Goal: Communication & Community: Share content

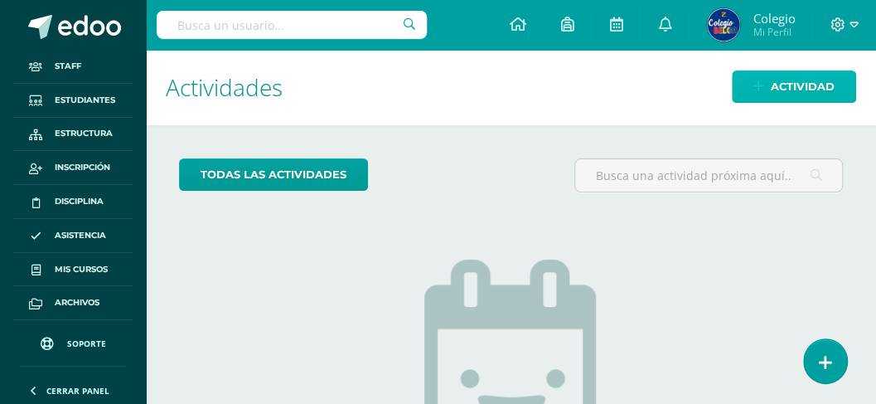
click at [784, 86] on span "Actividad" at bounding box center [803, 86] width 64 height 31
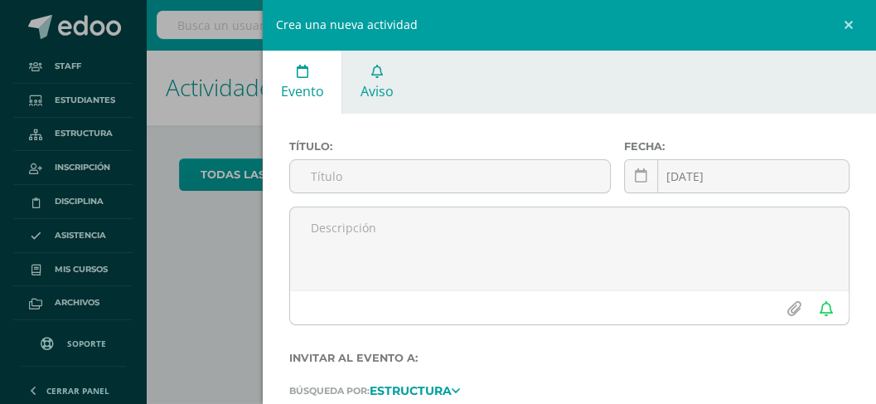
click at [385, 88] on span "Aviso" at bounding box center [377, 91] width 33 height 18
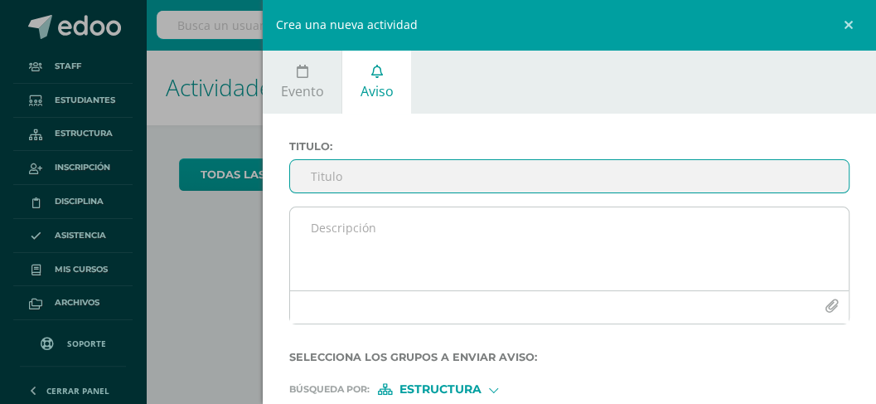
click at [825, 305] on icon "button" at bounding box center [832, 306] width 14 height 14
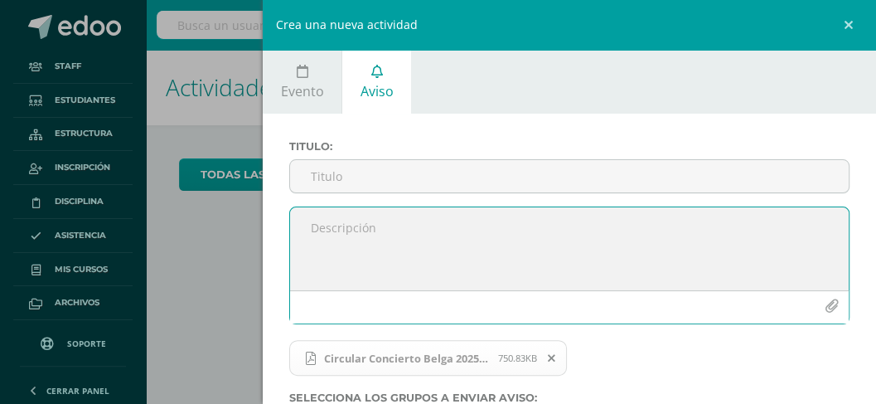
click at [342, 231] on textarea at bounding box center [569, 248] width 559 height 83
paste textarea ""Estimados padres y madres de familia: Les saludamos cordialmente deseando que …"
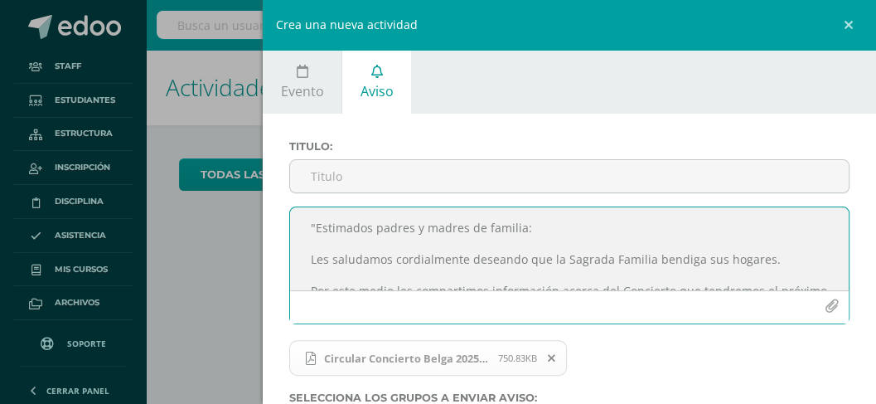
click at [317, 225] on textarea ""Estimados padres y madres de familia: Les saludamos cordialmente deseando que …" at bounding box center [569, 248] width 559 height 83
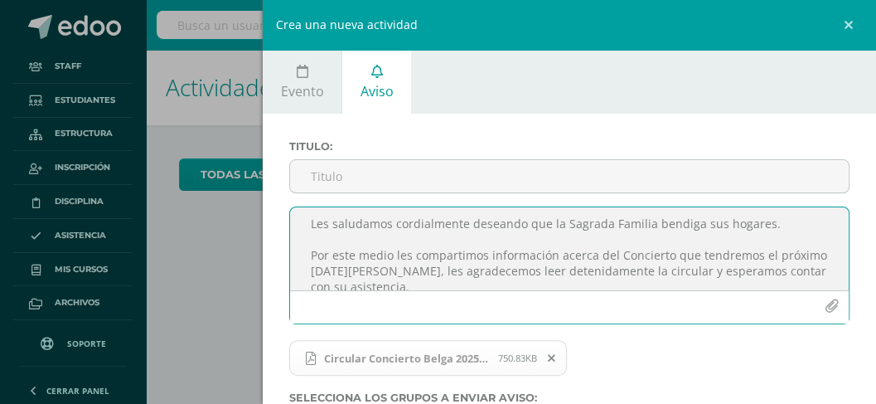
scroll to position [55, 0]
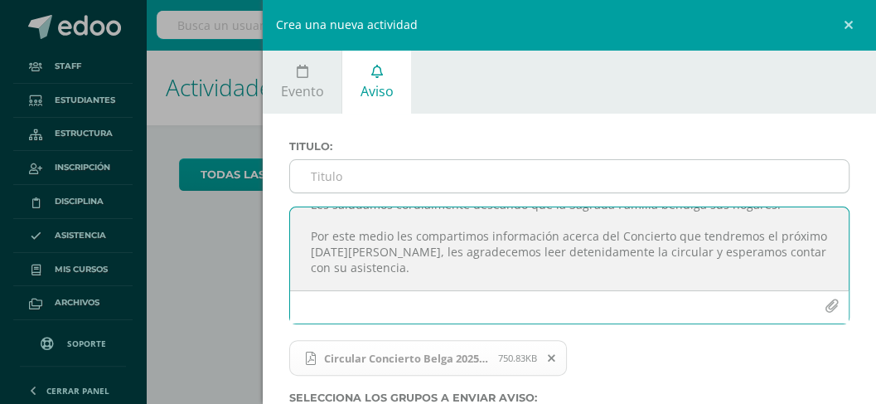
type textarea "Estimados padres y madres de familia: Les saludamos cordialmente deseando que l…"
click at [345, 174] on input "Titulo :" at bounding box center [569, 176] width 559 height 32
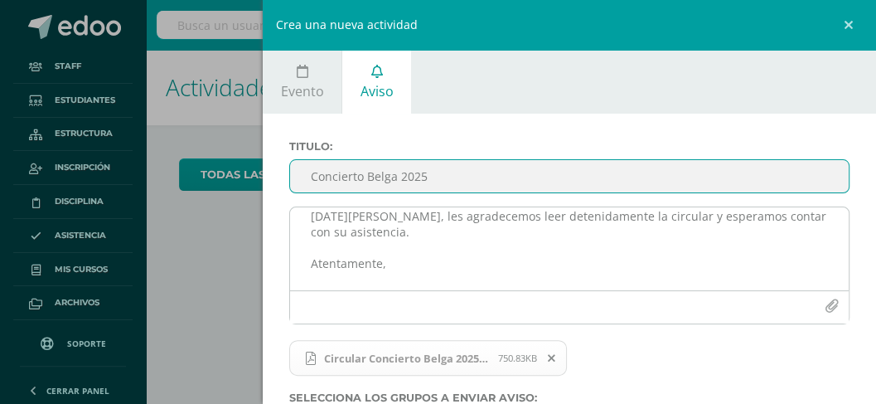
scroll to position [110, 0]
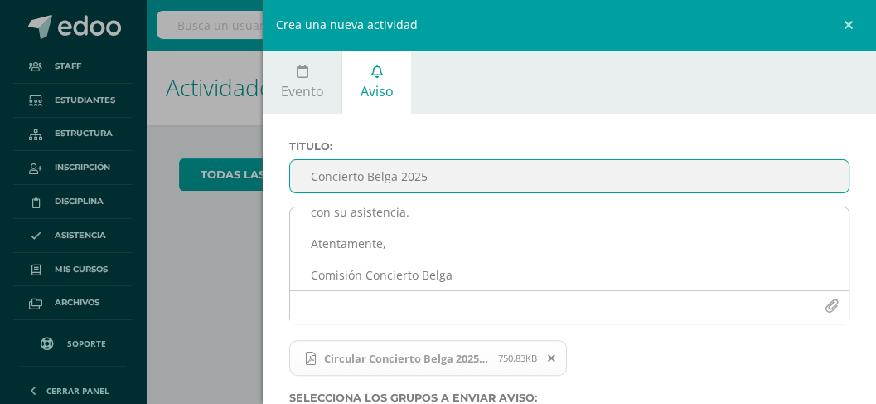
type input "Concierto Belga 2025"
click at [386, 259] on textarea "Estimados padres y madres de familia: Les saludamos cordialmente deseando que l…" at bounding box center [569, 248] width 559 height 83
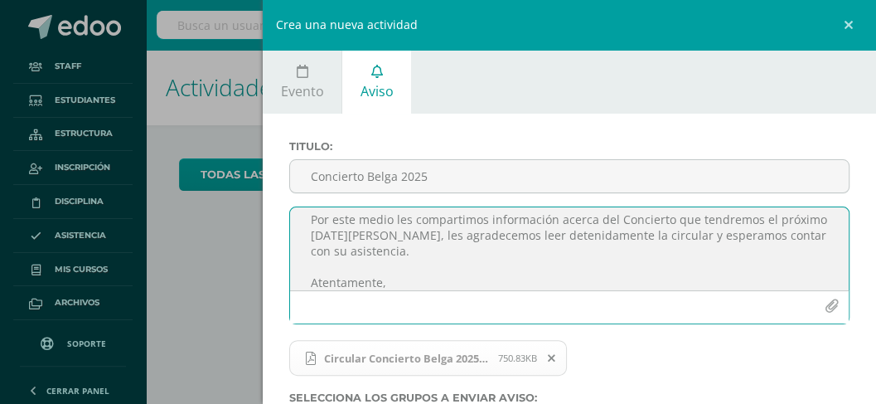
scroll to position [55, 0]
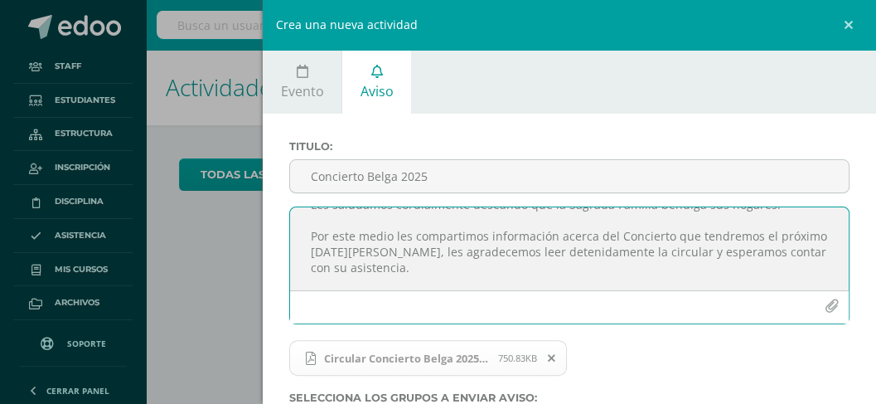
type textarea "Estimados padres y madres de familia: Les saludamos cordialmente deseando que l…"
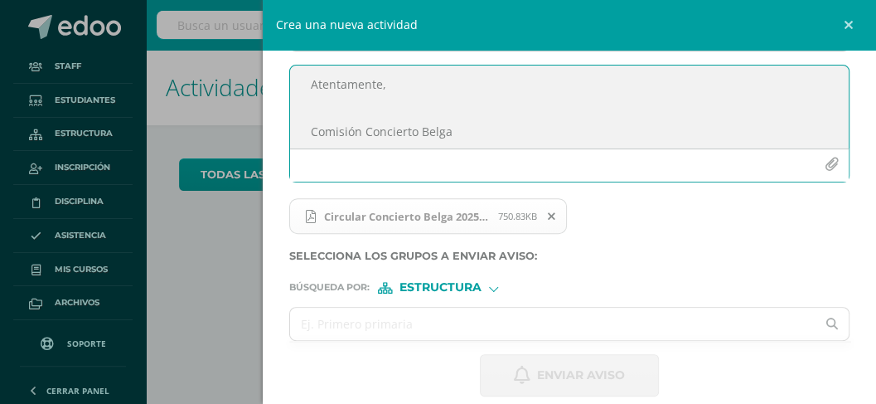
scroll to position [159, 0]
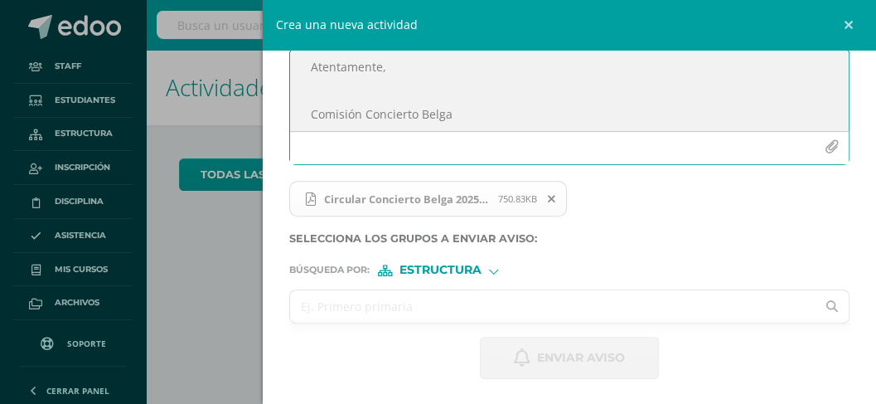
click at [378, 310] on input "text" at bounding box center [553, 306] width 526 height 32
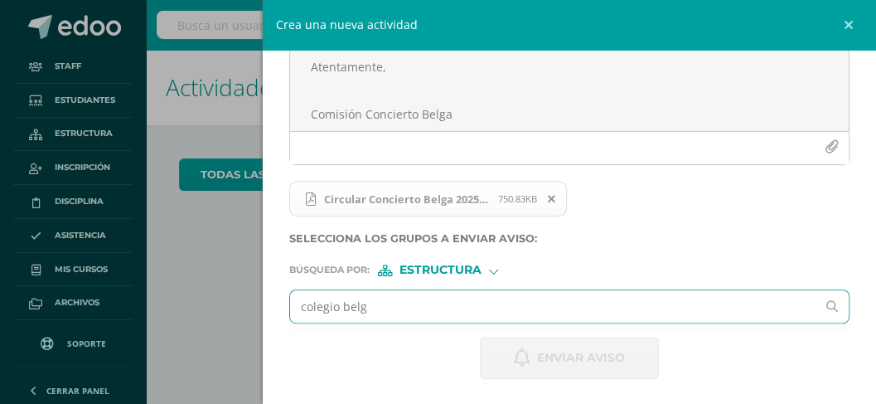
type input "colegio belga"
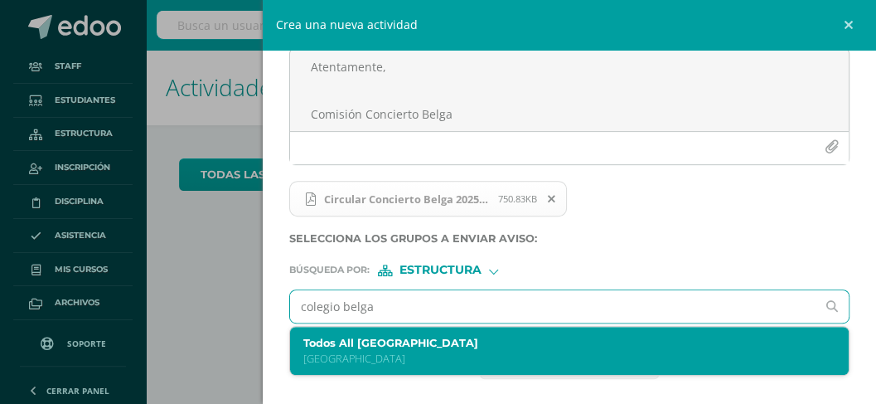
click at [363, 347] on label "Todos All [GEOGRAPHIC_DATA]" at bounding box center [557, 343] width 509 height 12
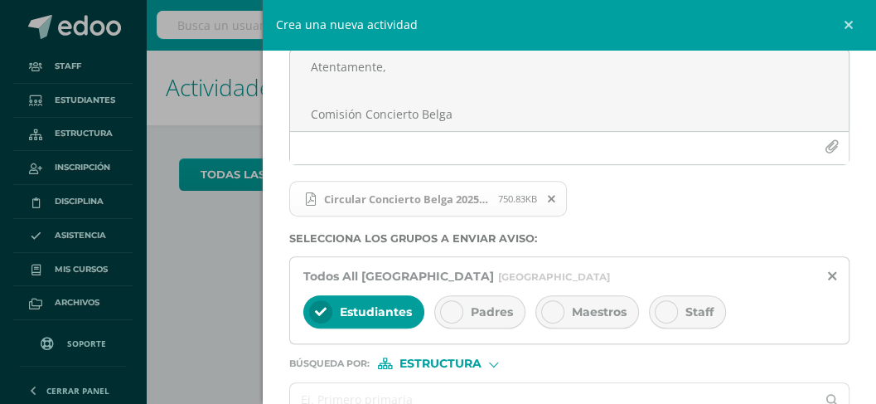
click at [449, 311] on icon at bounding box center [452, 312] width 12 height 12
click at [547, 309] on icon at bounding box center [553, 312] width 12 height 12
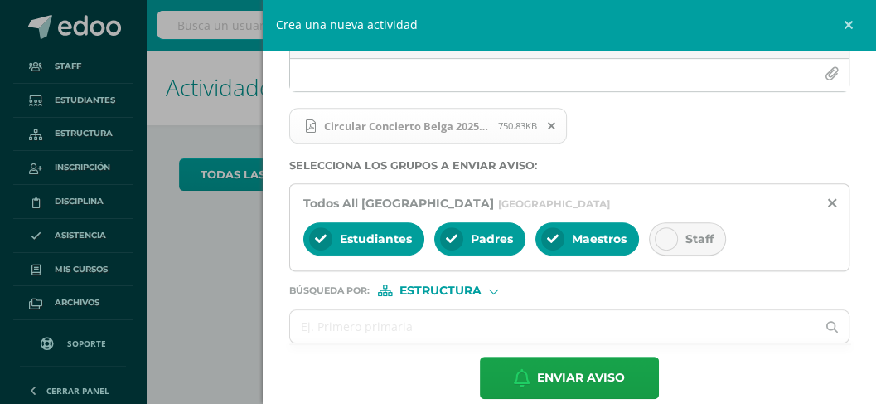
scroll to position [252, 0]
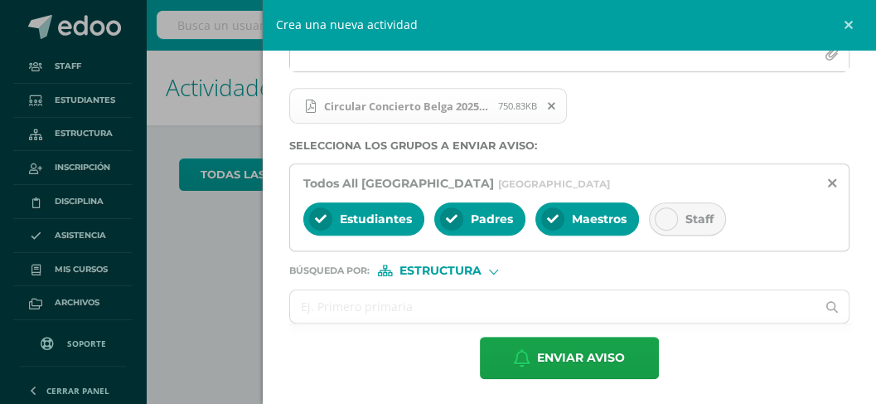
click at [661, 216] on icon at bounding box center [667, 219] width 12 height 12
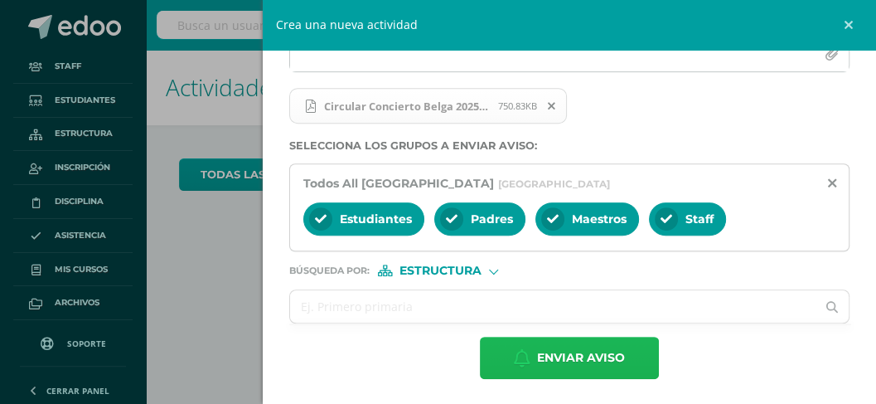
click at [552, 358] on span "Enviar aviso" at bounding box center [581, 357] width 88 height 41
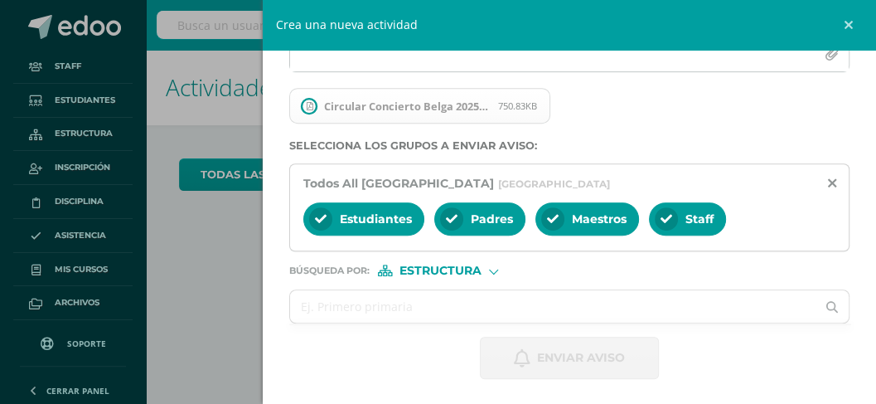
scroll to position [119, 0]
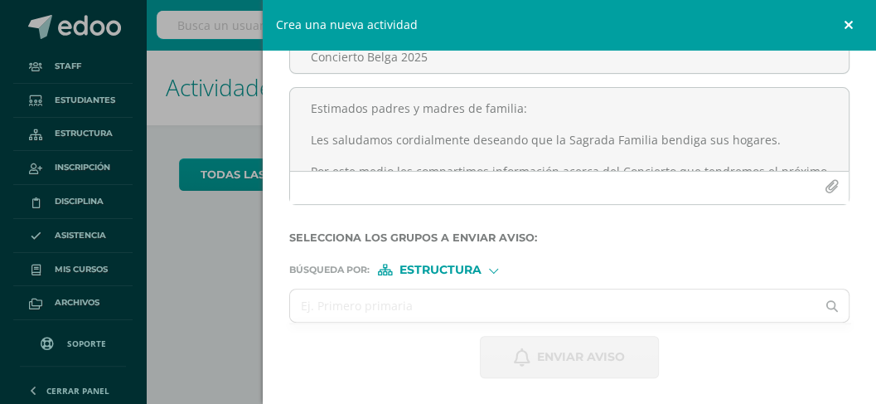
click at [842, 22] on link at bounding box center [851, 25] width 50 height 50
